Goal: Navigation & Orientation: Find specific page/section

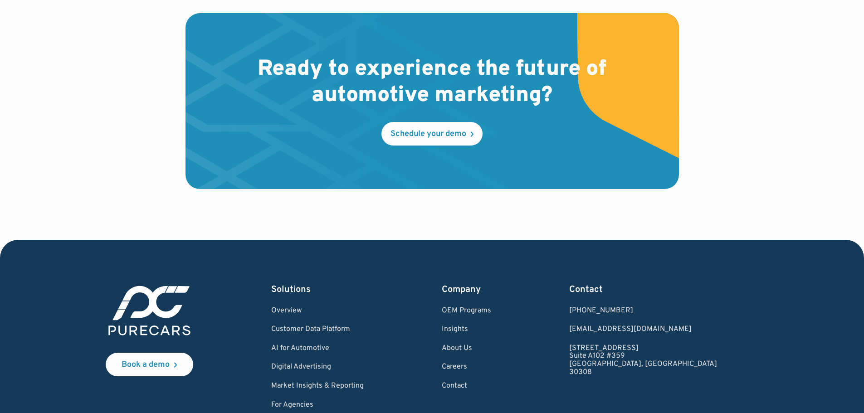
scroll to position [2756, 0]
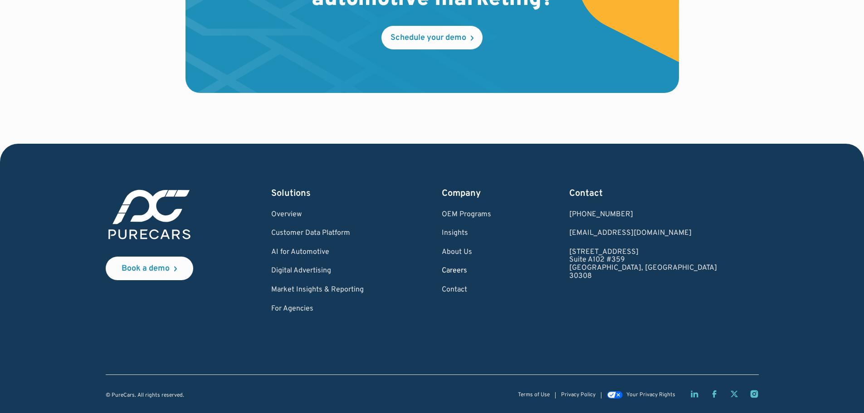
click at [491, 270] on link "Careers" at bounding box center [466, 271] width 49 height 8
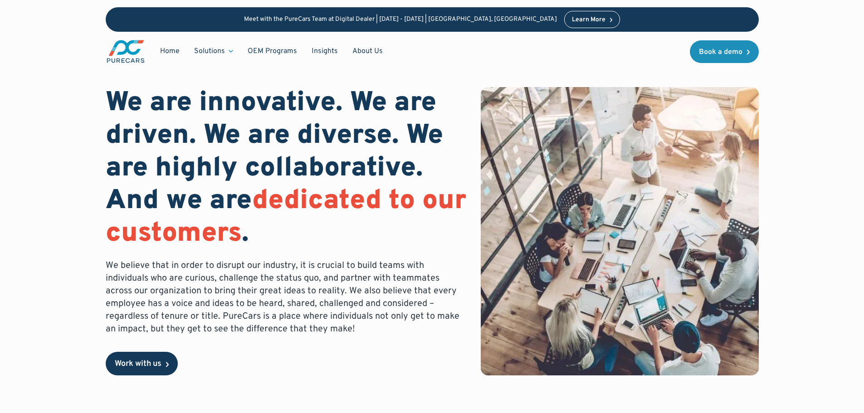
click at [149, 365] on div "Work with us" at bounding box center [138, 364] width 47 height 8
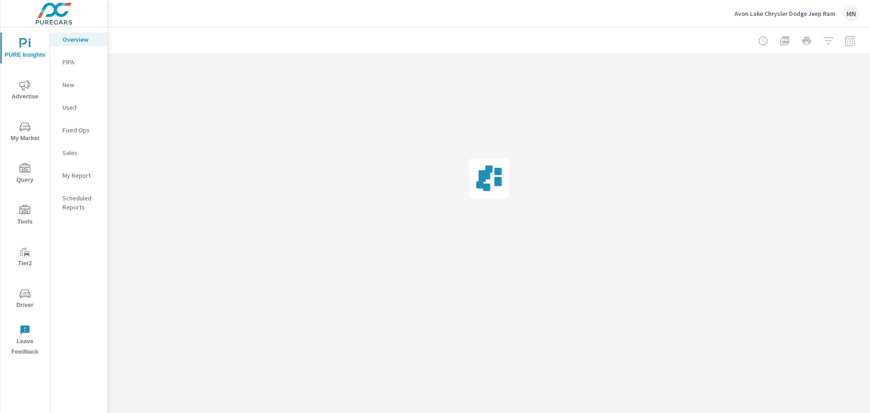
click at [21, 92] on span "Advertise" at bounding box center [25, 91] width 44 height 22
